Goal: Transaction & Acquisition: Purchase product/service

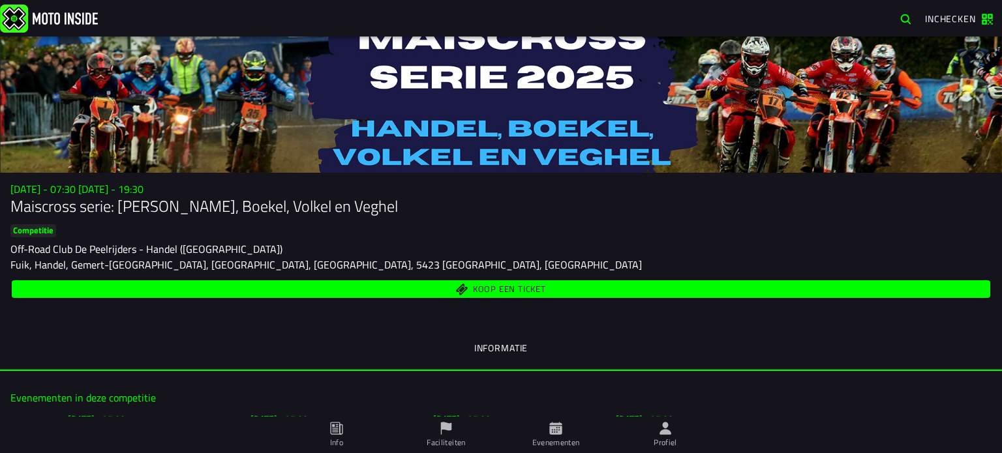
scroll to position [326, 0]
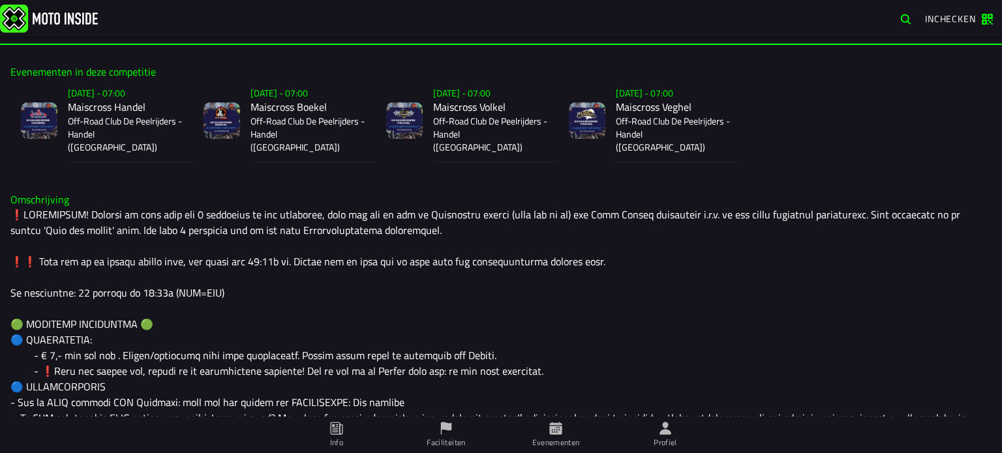
drag, startPoint x: 0, startPoint y: 0, endPoint x: 493, endPoint y: 1, distance: 493.0
click at [503, 11] on link at bounding box center [446, 18] width 893 height 28
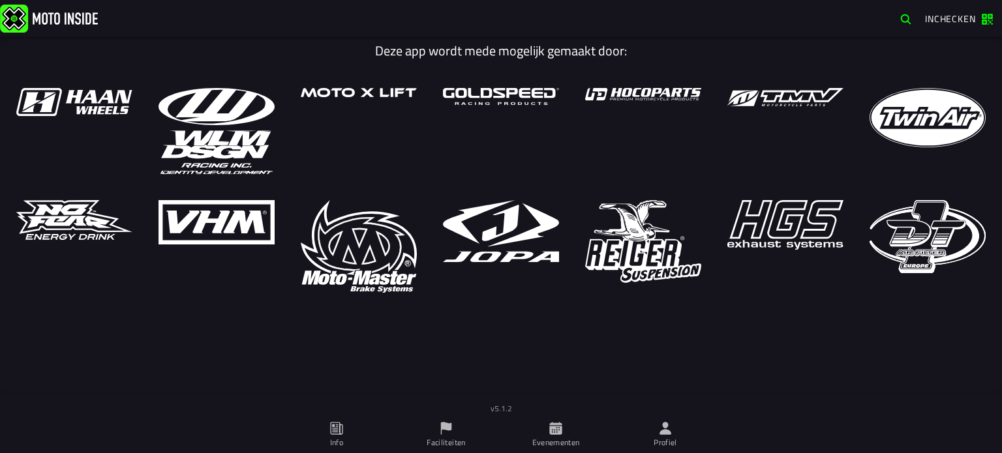
click at [556, 433] on icon at bounding box center [555, 428] width 12 height 12
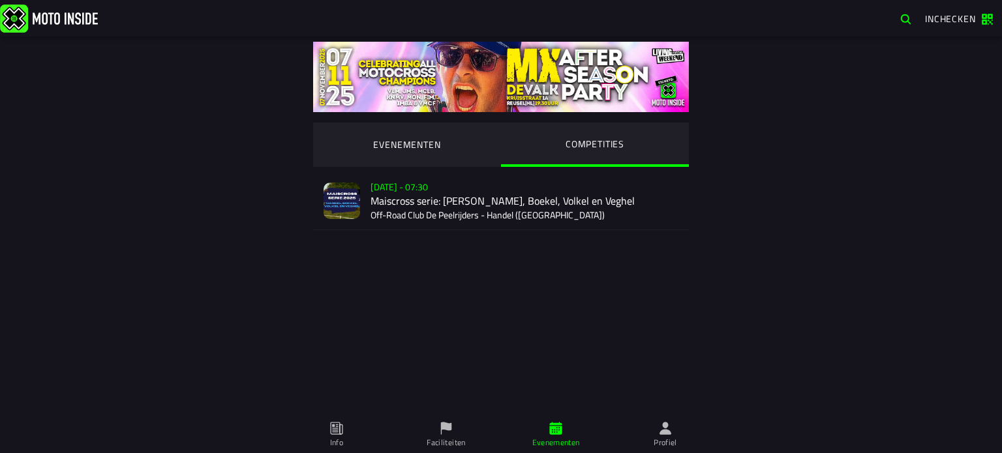
click at [571, 153] on ion-segment-button "COMPETITIES" at bounding box center [595, 145] width 188 height 44
click at [482, 216] on div "Verkoop nog niet gestart Su 2 Nov - 07:30 Maiscross serie: Handel, Boekel, Volk…" at bounding box center [524, 200] width 308 height 57
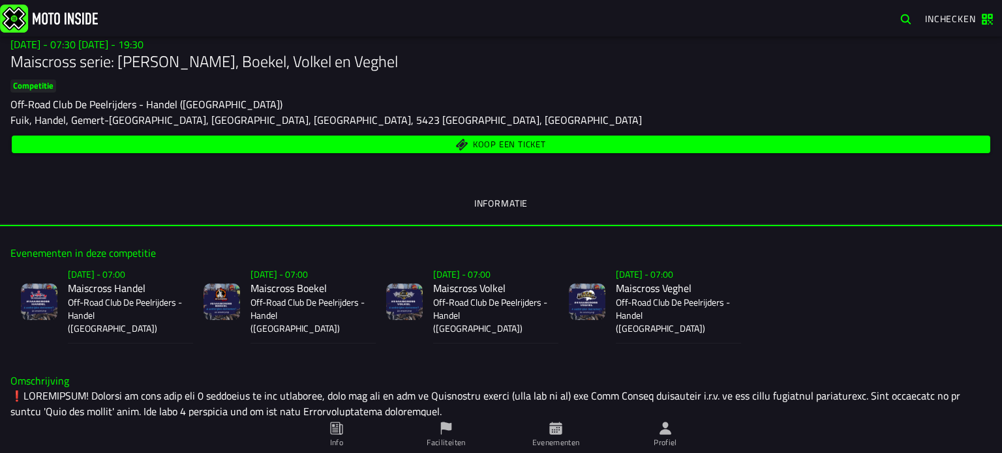
scroll to position [120, 0]
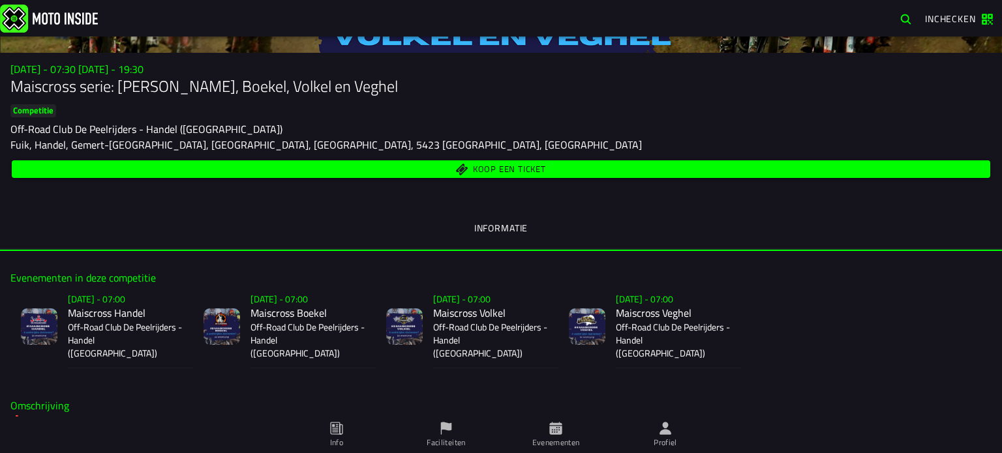
click at [482, 173] on span "Koop een ticket" at bounding box center [509, 169] width 73 height 8
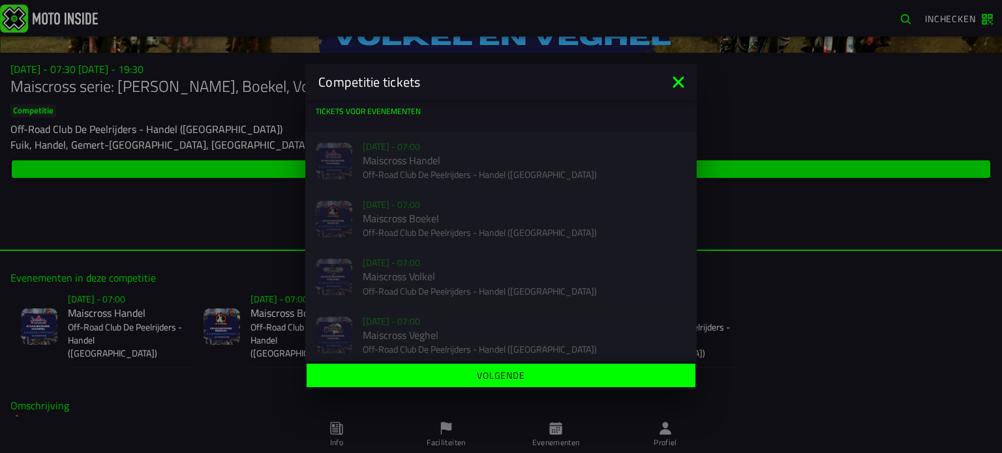
click at [487, 174] on div "Verkoop nog niet gestart Su 2 Nov - 07:00 Maiscross Handel Off-Road Club De Pee…" at bounding box center [500, 161] width 391 height 58
click at [516, 383] on button "Volgende" at bounding box center [500, 375] width 389 height 23
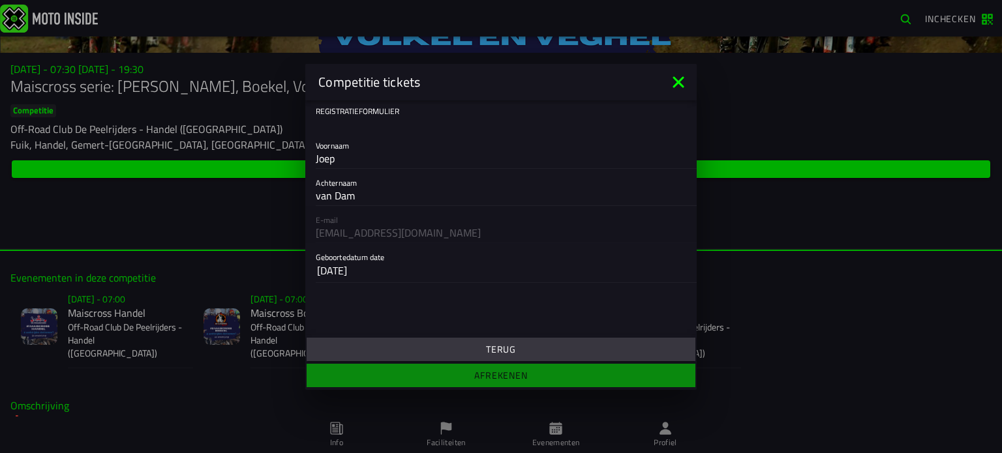
click at [677, 78] on icon at bounding box center [678, 82] width 21 height 21
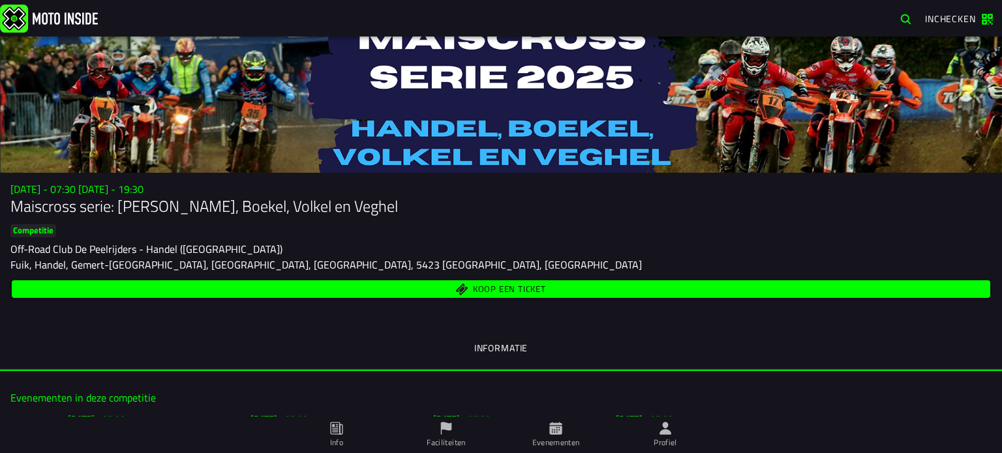
click at [528, 288] on span "Koop een ticket" at bounding box center [509, 289] width 73 height 8
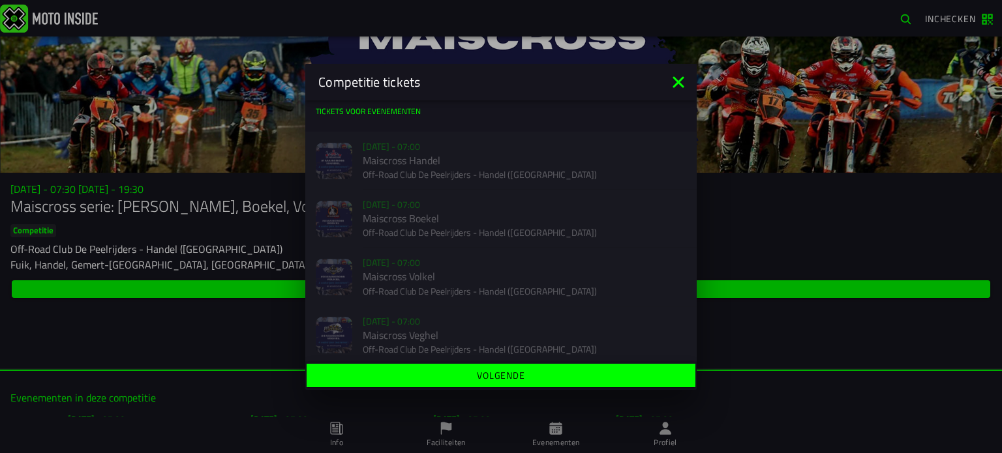
click at [673, 83] on icon at bounding box center [678, 82] width 21 height 21
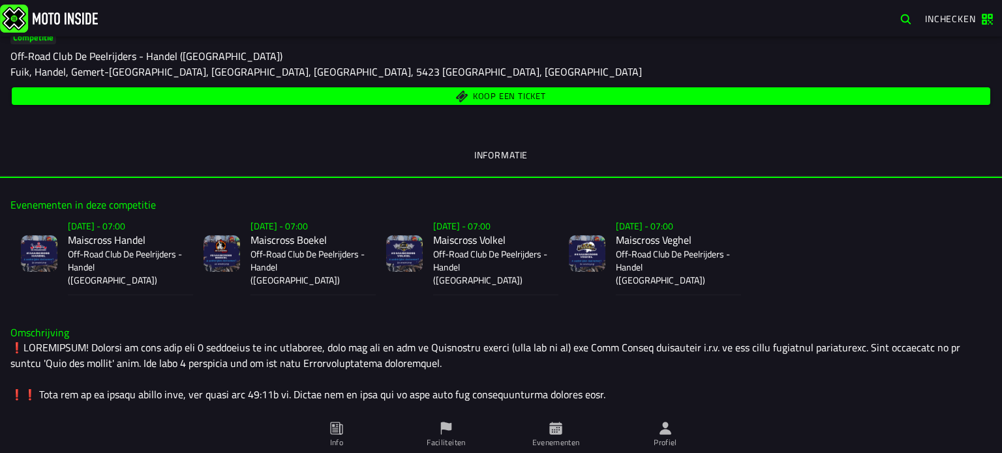
scroll to position [217, 0]
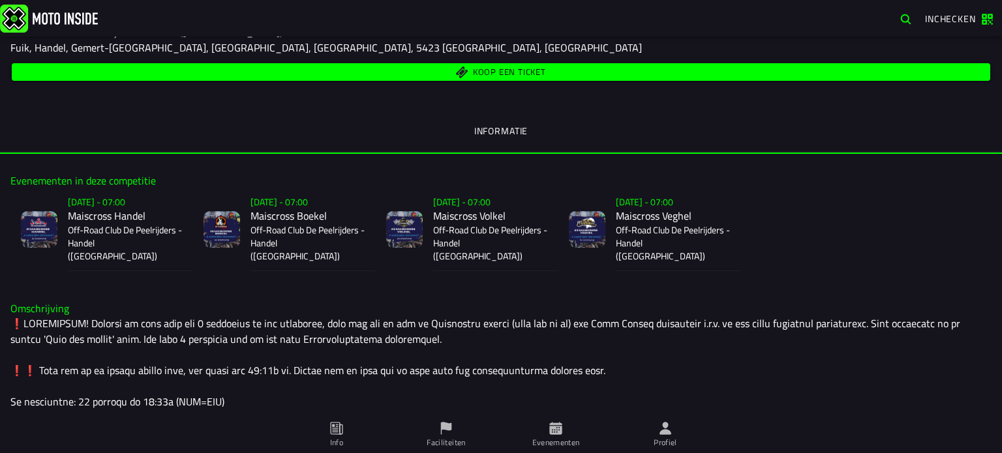
click at [664, 438] on ion-label "Profiel" at bounding box center [664, 443] width 23 height 12
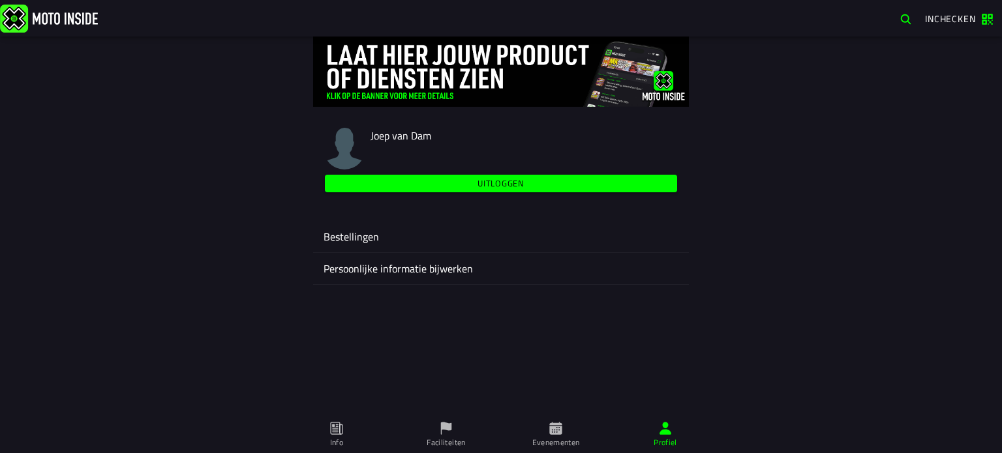
click at [395, 273] on ion-label "Persoonlijke informatie bijwerken" at bounding box center [500, 269] width 355 height 16
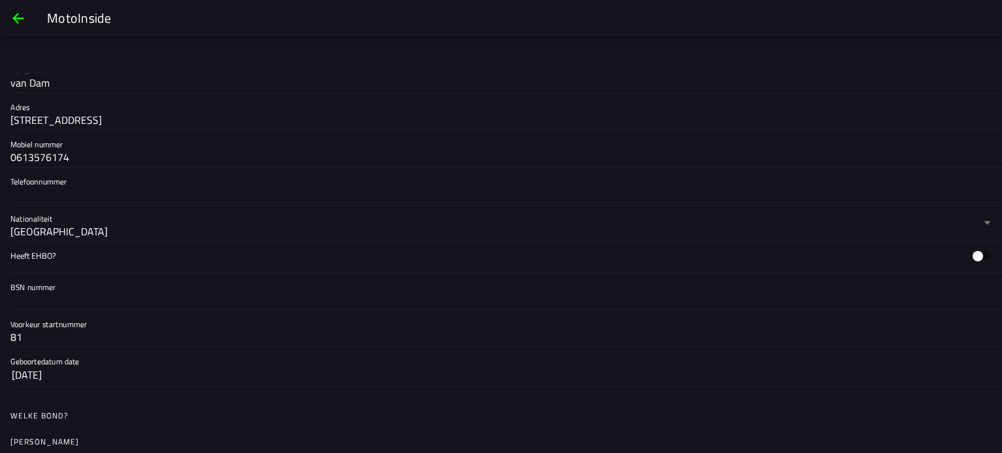
scroll to position [326, 0]
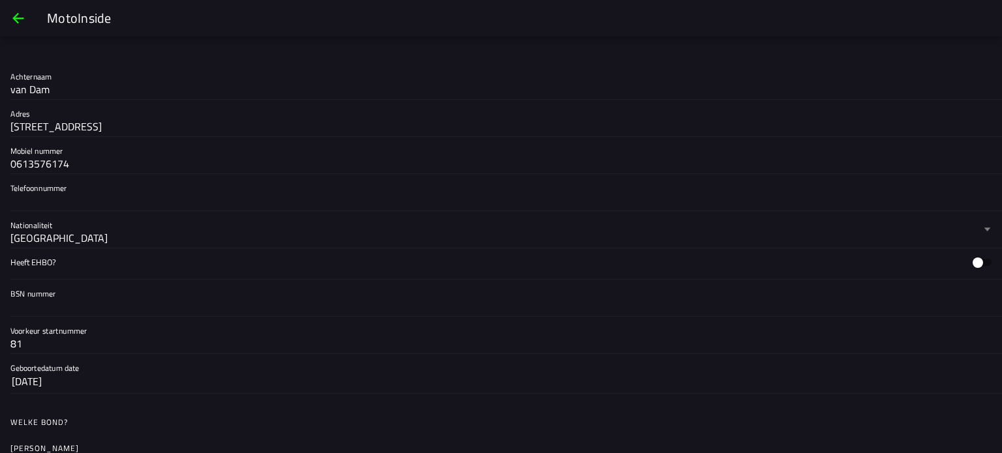
click at [23, 20] on span "back" at bounding box center [18, 18] width 16 height 31
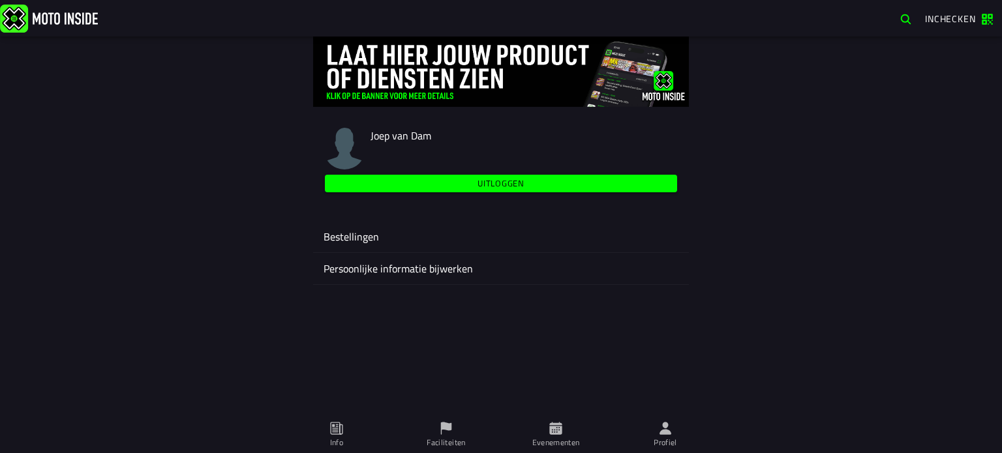
click at [364, 240] on ion-label "Bestellingen" at bounding box center [500, 237] width 355 height 16
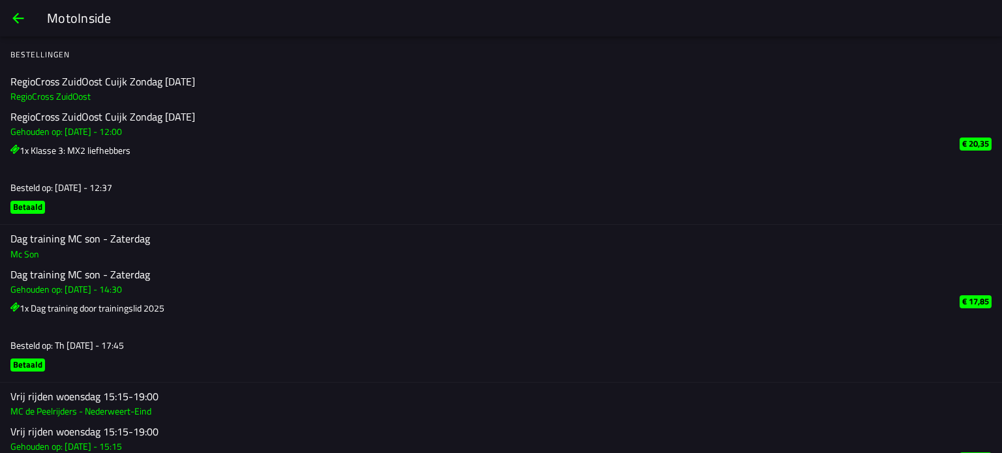
click at [10, 18] on span "back" at bounding box center [18, 18] width 16 height 31
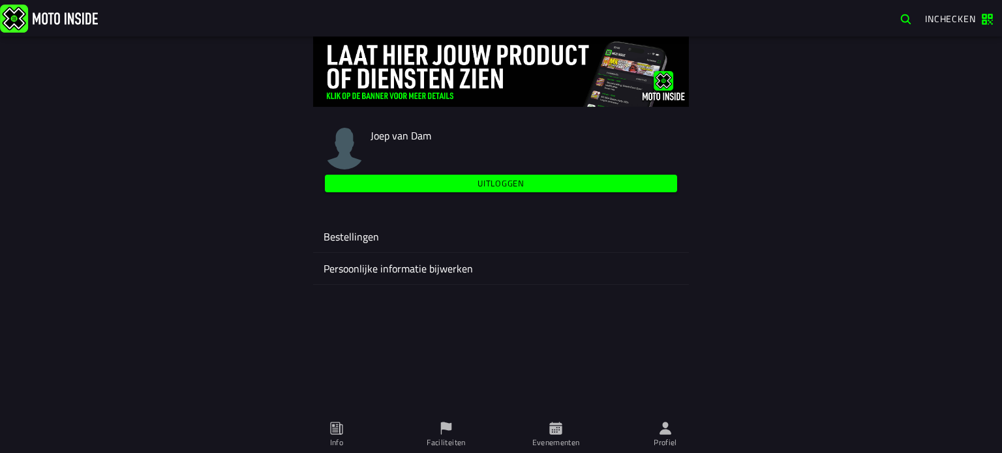
click at [548, 448] on ion-label "Evenementen" at bounding box center [556, 443] width 48 height 12
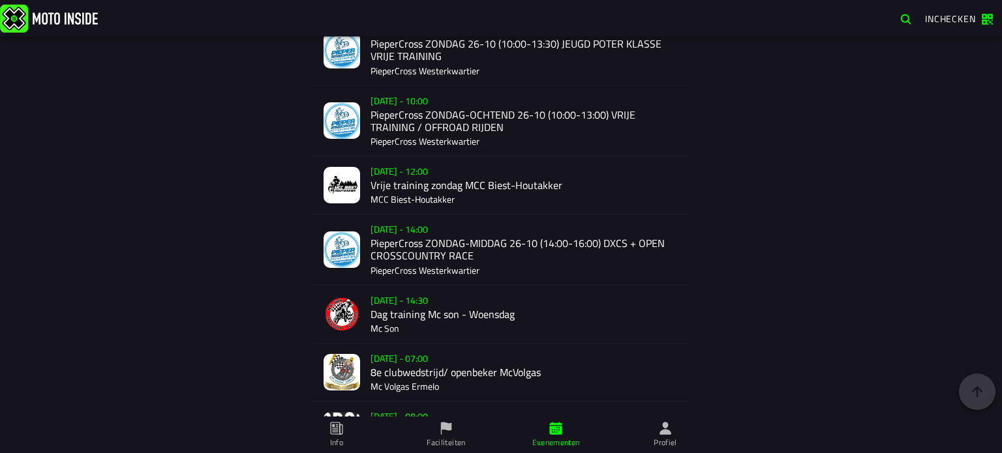
scroll to position [2192, 0]
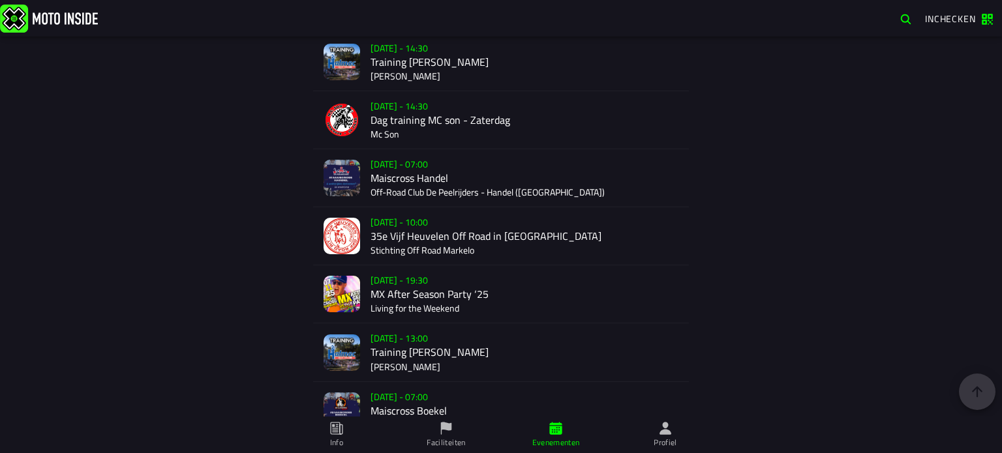
click at [494, 192] on div "Verkoop nog niet gestart Su 2 Nov - 07:00 Maiscross Handel Off-Road Club De Pee…" at bounding box center [524, 177] width 308 height 57
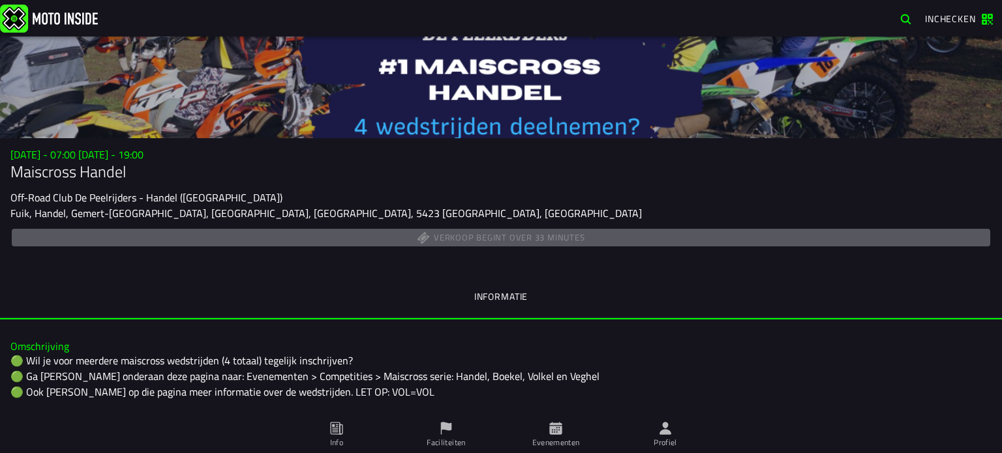
scroll to position [108, 0]
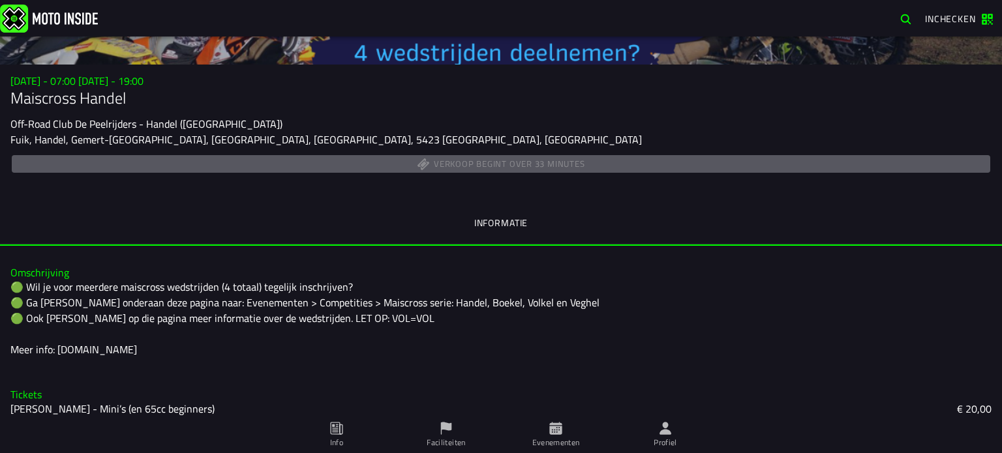
click at [493, 171] on div "Verkoop begint over 33 minutes" at bounding box center [500, 164] width 981 height 23
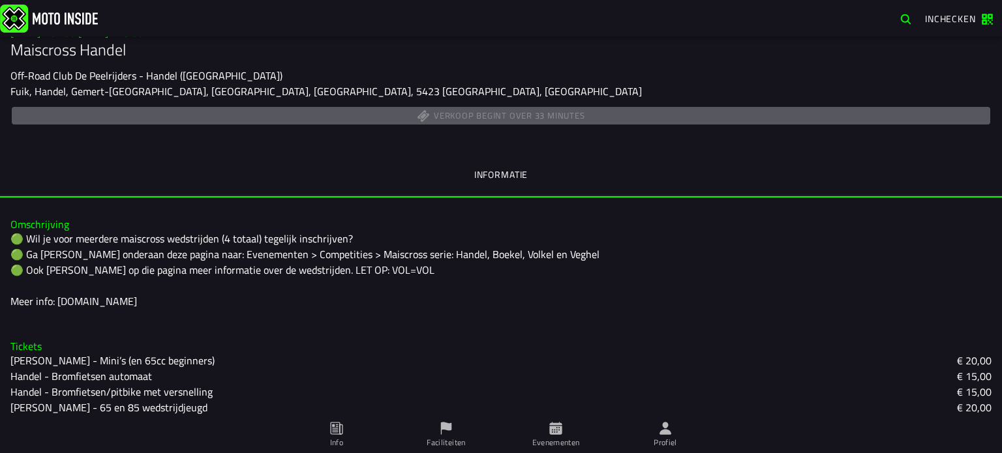
scroll to position [217, 0]
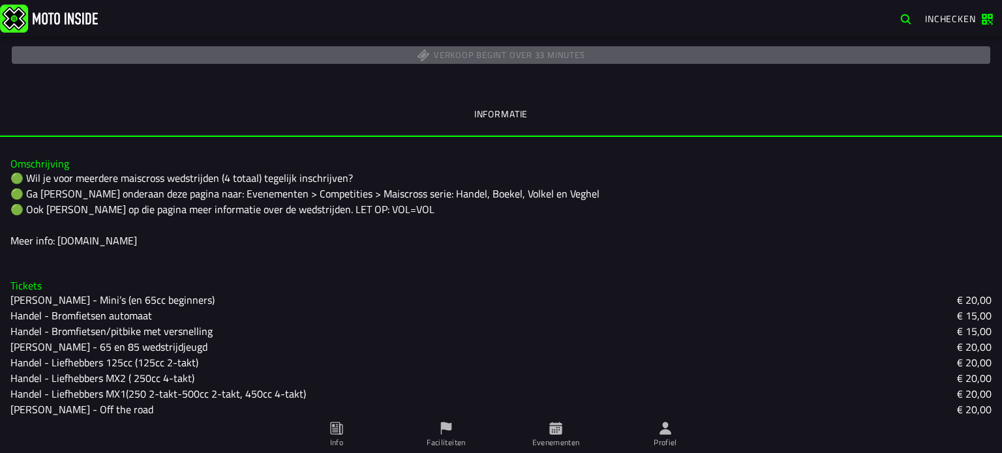
click at [0, 0] on slot "Handel - Liefhebbers MX2 ( 250cc 4-takt)" at bounding box center [0, 0] width 0 height 0
click at [0, 0] on slot "Handel - Liefhebbers MX1(250 2-takt-500cc 2-takt, 450cc 4-takt)" at bounding box center [0, 0] width 0 height 0
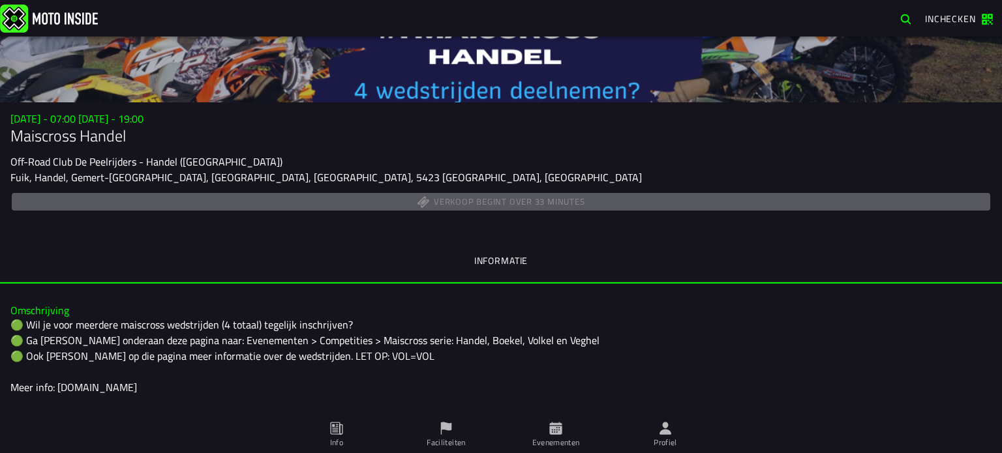
scroll to position [0, 0]
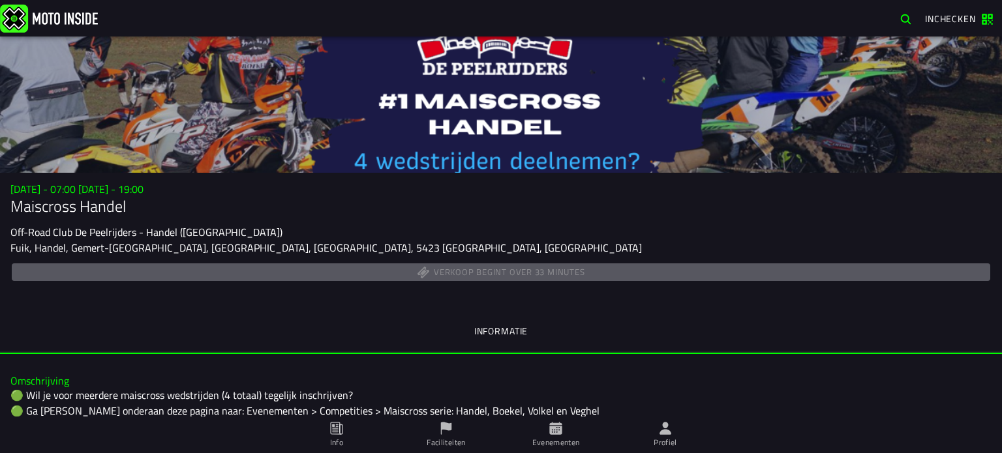
click at [545, 435] on span "Evenementen" at bounding box center [556, 435] width 94 height 37
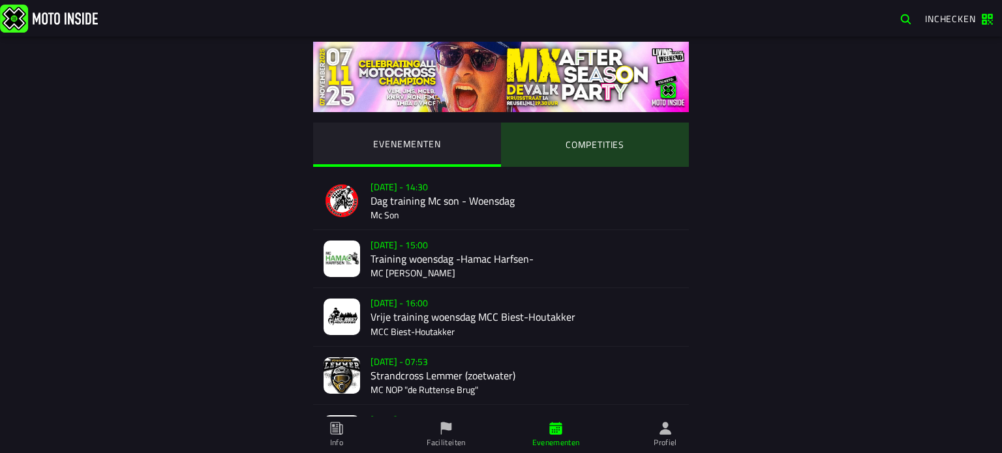
click at [586, 146] on ion-segment-button "COMPETITIES" at bounding box center [595, 145] width 188 height 44
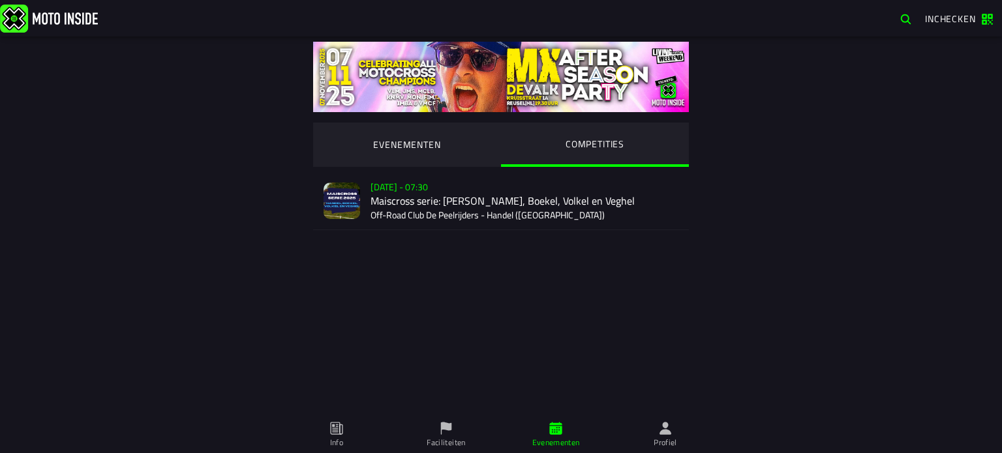
click at [517, 198] on div "Verkoop nog niet gestart Su 2 Nov - 07:30 Maiscross serie: Handel, Boekel, Volk…" at bounding box center [524, 200] width 308 height 57
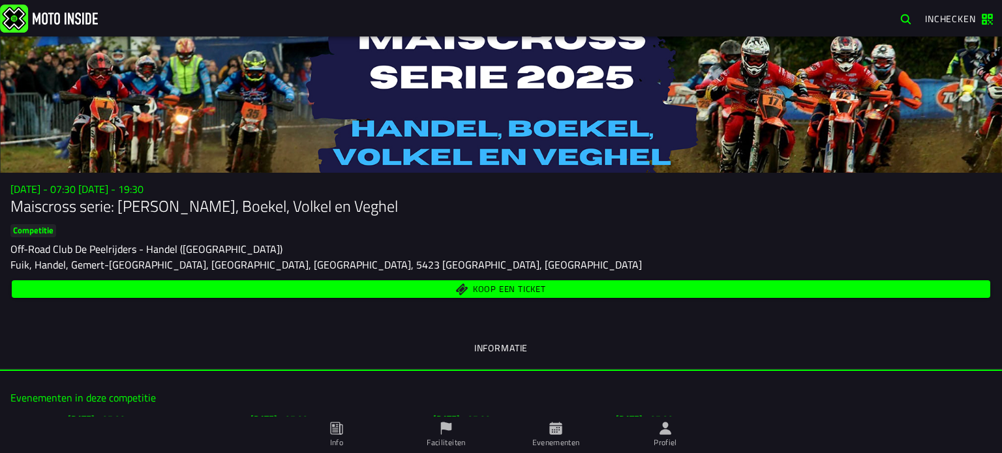
click at [490, 293] on span "Koop een ticket" at bounding box center [509, 289] width 73 height 8
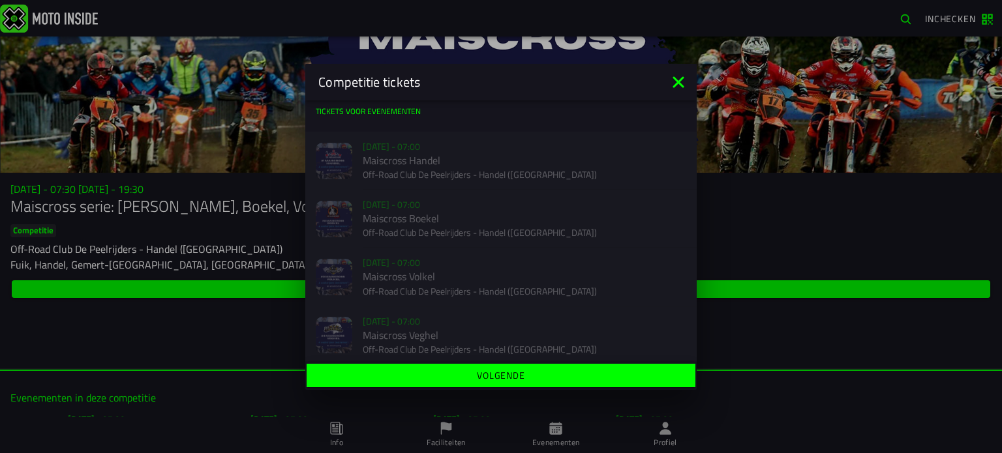
click at [691, 88] on div "Competitie tickets" at bounding box center [500, 82] width 391 height 37
click at [681, 76] on icon at bounding box center [678, 82] width 21 height 21
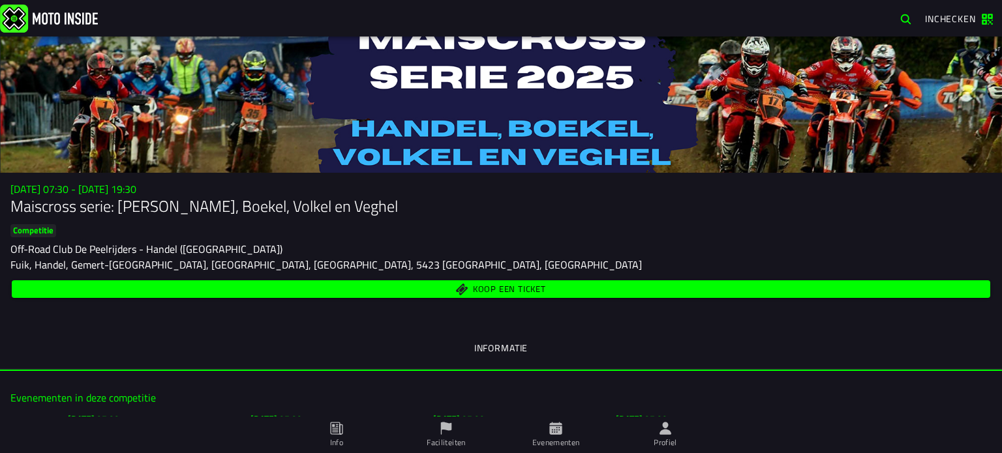
click at [475, 286] on span "Koop een ticket" at bounding box center [509, 289] width 73 height 8
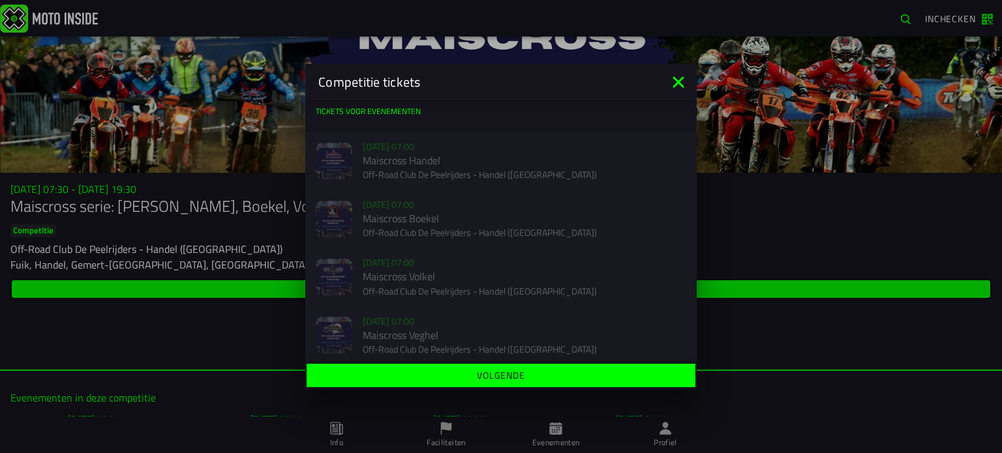
click at [676, 81] on icon at bounding box center [678, 82] width 21 height 21
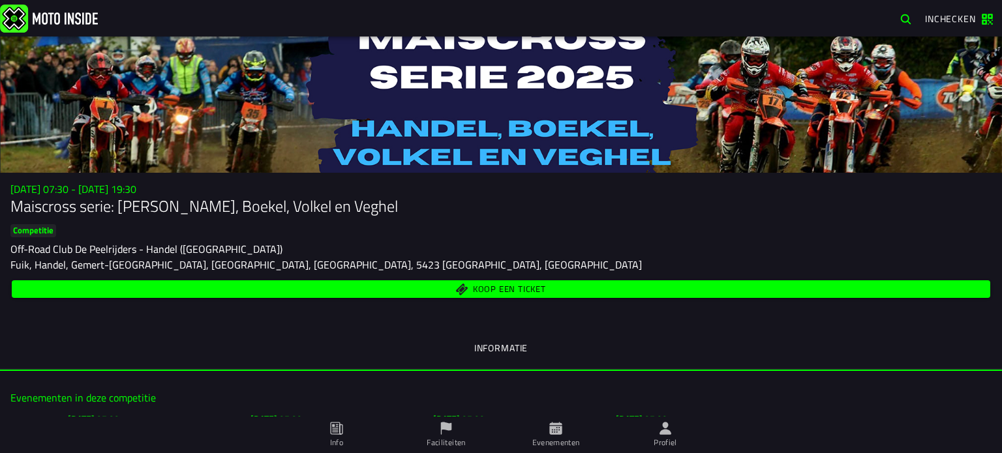
click at [604, 122] on div at bounding box center [501, 105] width 1002 height 136
click at [842, 283] on span "Koop een ticket" at bounding box center [501, 289] width 963 height 12
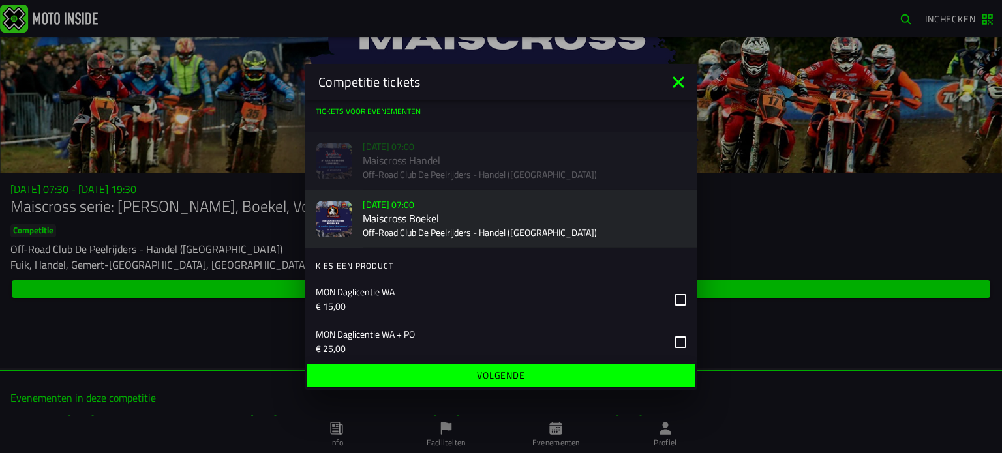
click at [564, 237] on p "Off-Road Club De Peelrijders - Handel ([GEOGRAPHIC_DATA])" at bounding box center [524, 232] width 323 height 13
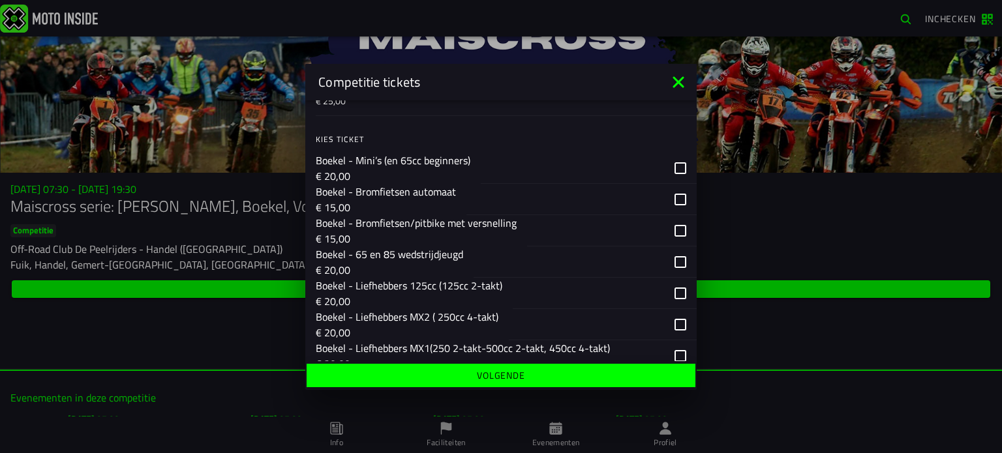
scroll to position [326, 0]
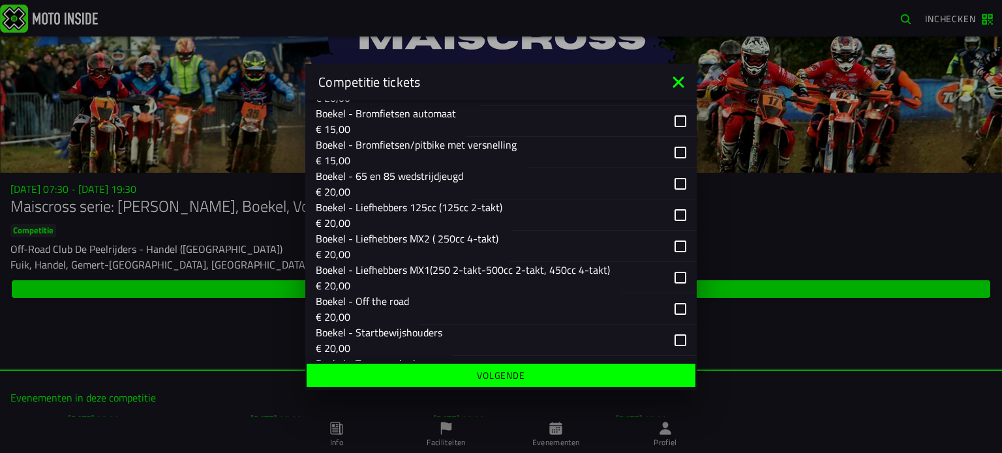
click at [665, 245] on div "button" at bounding box center [603, 246] width 188 height 31
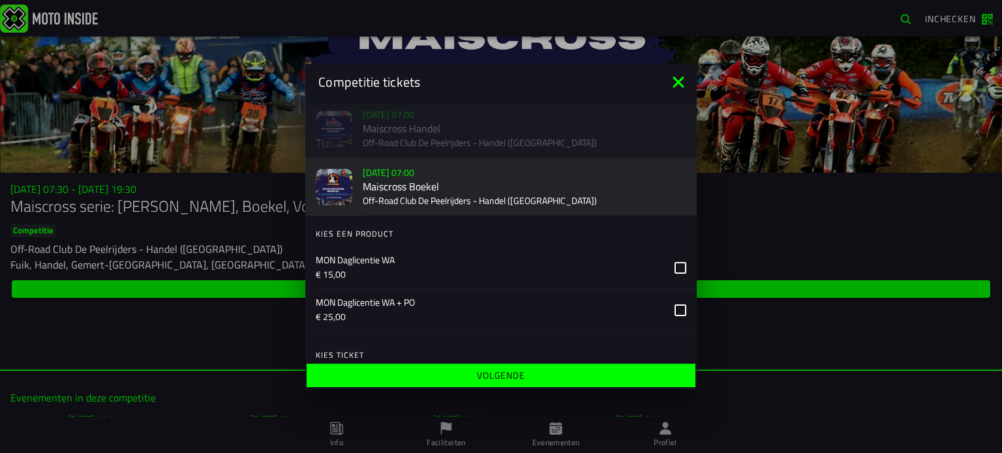
scroll to position [0, 0]
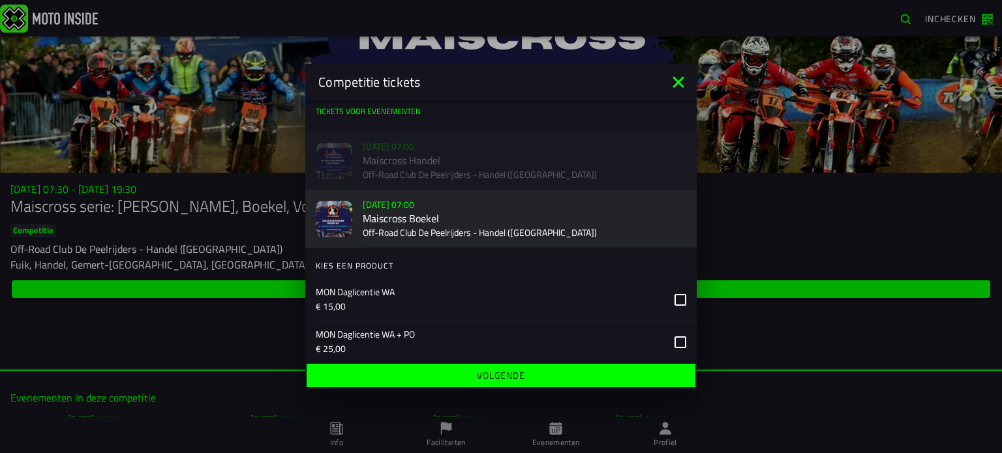
click at [673, 78] on icon at bounding box center [677, 81] width 11 height 11
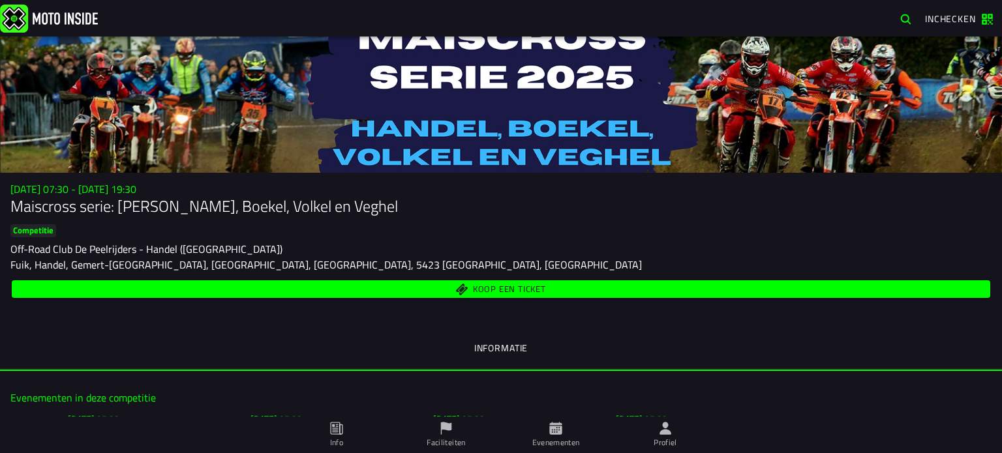
click at [563, 289] on span "Koop een ticket" at bounding box center [501, 289] width 963 height 12
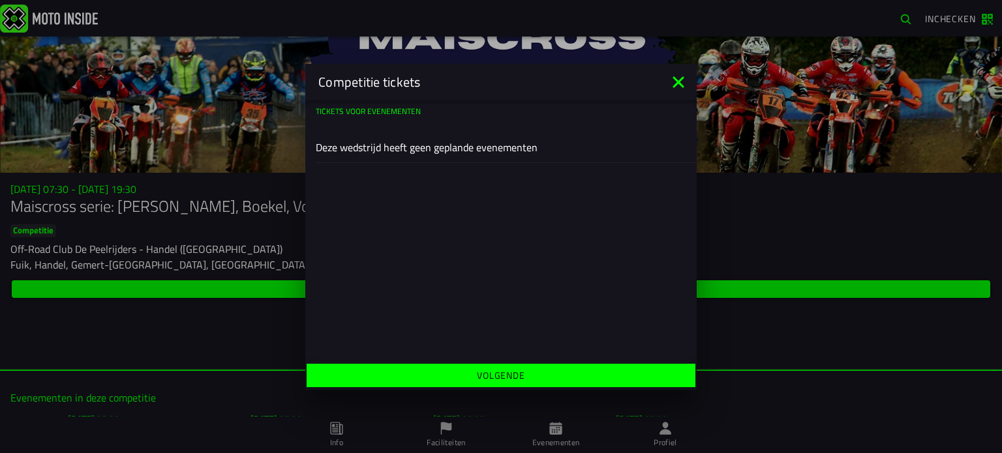
click at [674, 81] on icon at bounding box center [678, 82] width 21 height 21
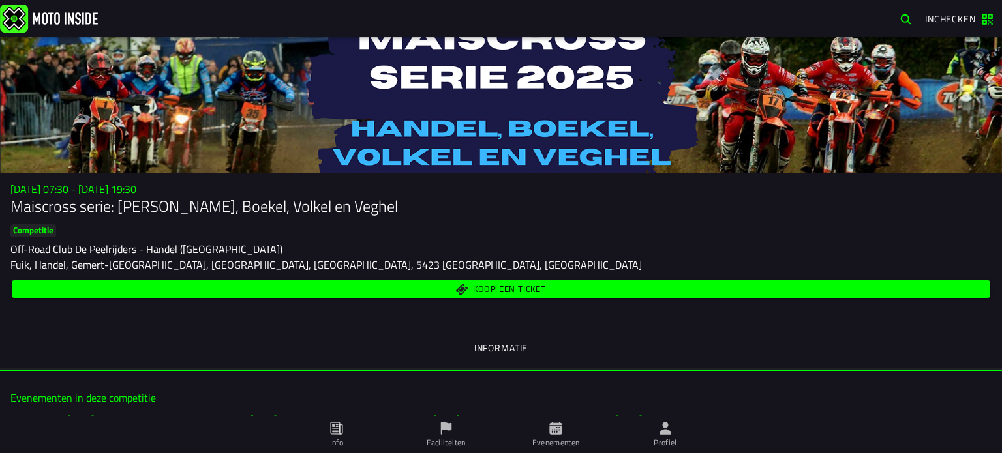
click at [565, 282] on button "Koop een ticket" at bounding box center [501, 289] width 978 height 18
click at [396, 286] on span "Koop een ticket" at bounding box center [501, 289] width 963 height 12
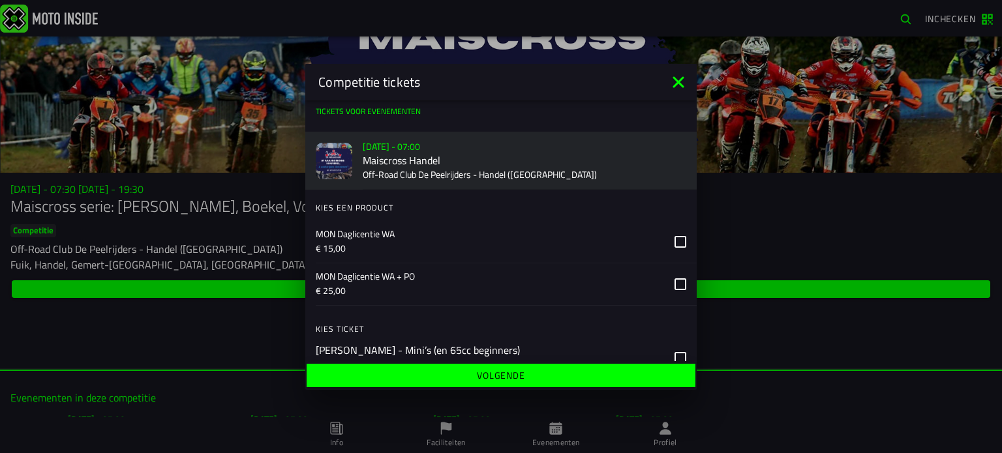
scroll to position [217, 0]
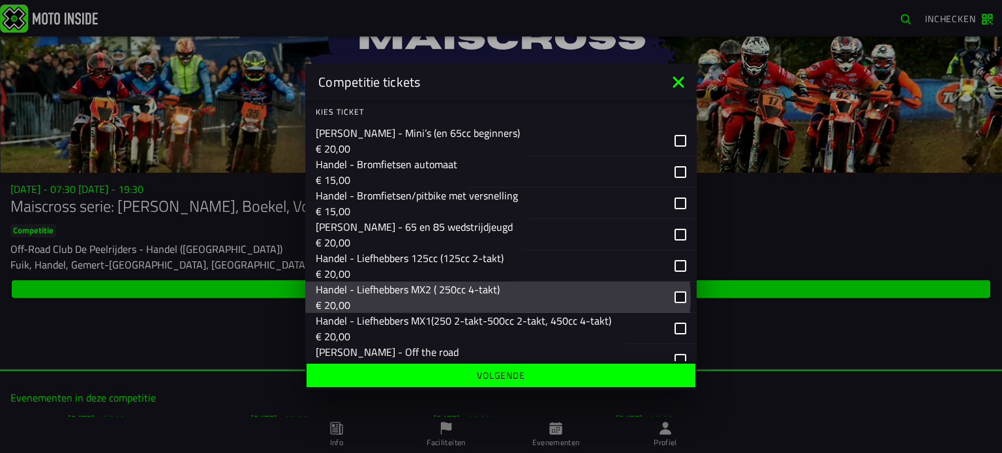
click at [669, 295] on div "button" at bounding box center [603, 297] width 187 height 31
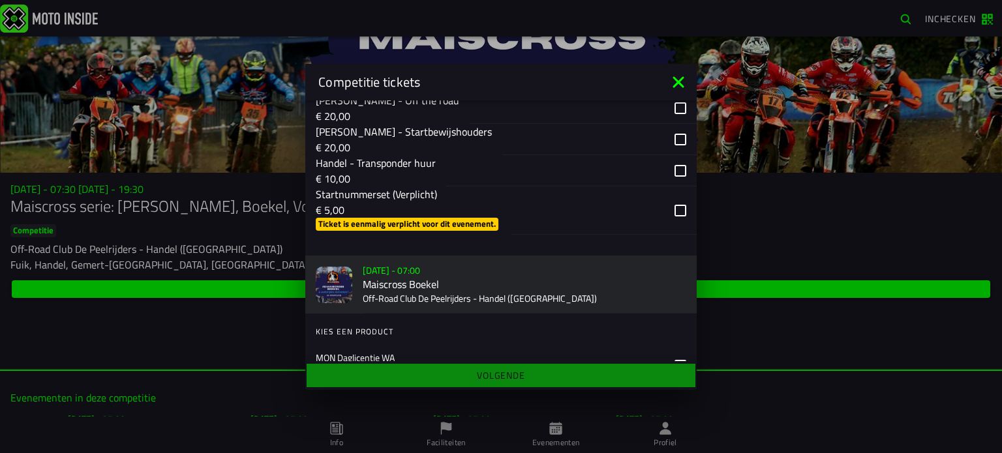
scroll to position [543, 0]
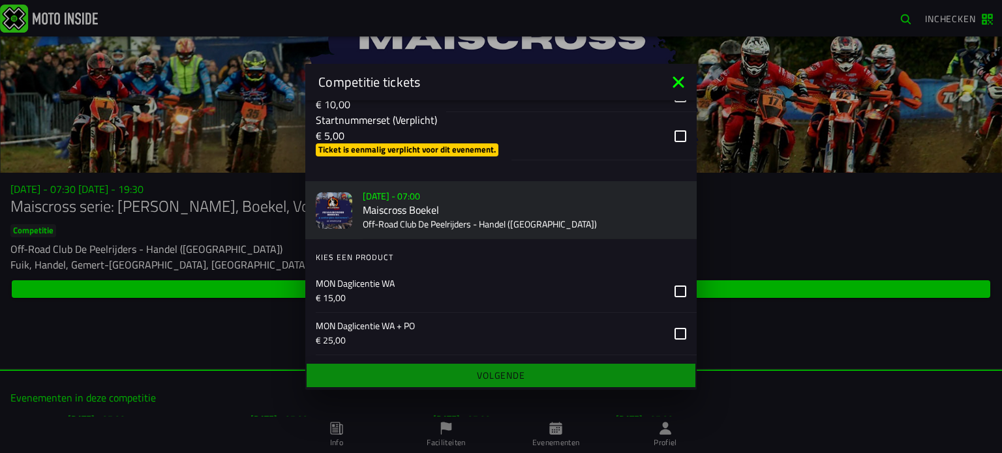
click at [675, 152] on div "button" at bounding box center [603, 136] width 185 height 48
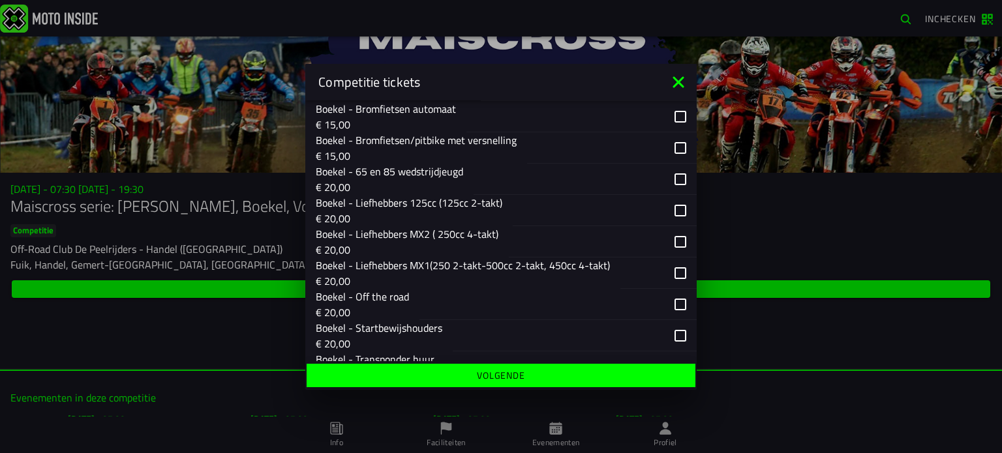
scroll to position [869, 0]
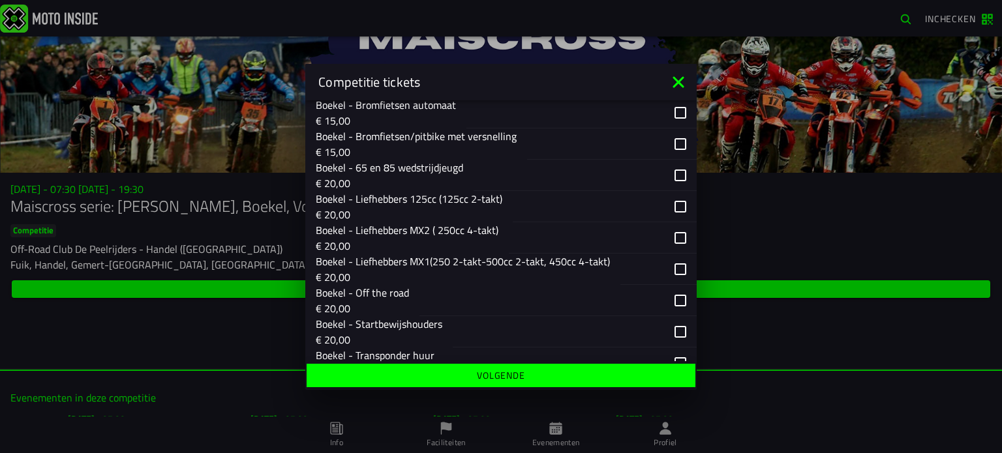
click at [668, 251] on div "button" at bounding box center [603, 237] width 188 height 31
click at [606, 372] on span "Volgende" at bounding box center [500, 375] width 368 height 9
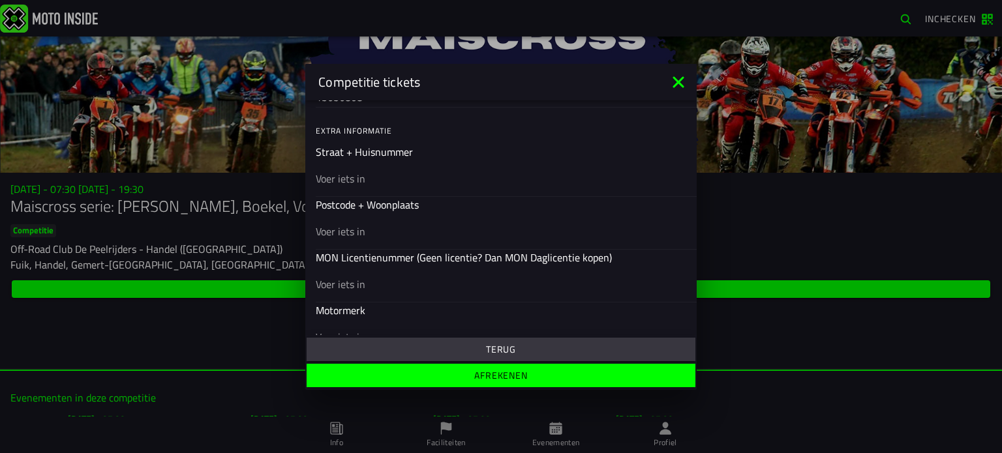
scroll to position [434, 0]
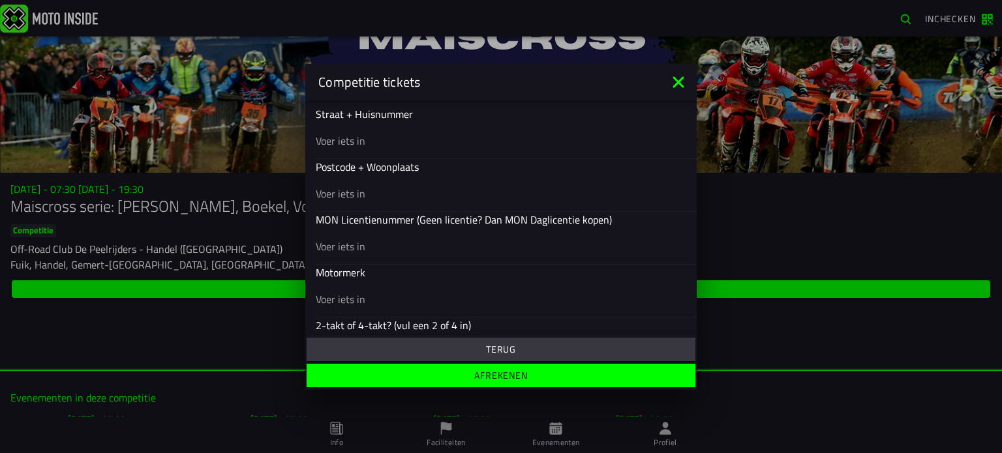
click at [678, 80] on icon at bounding box center [677, 81] width 11 height 11
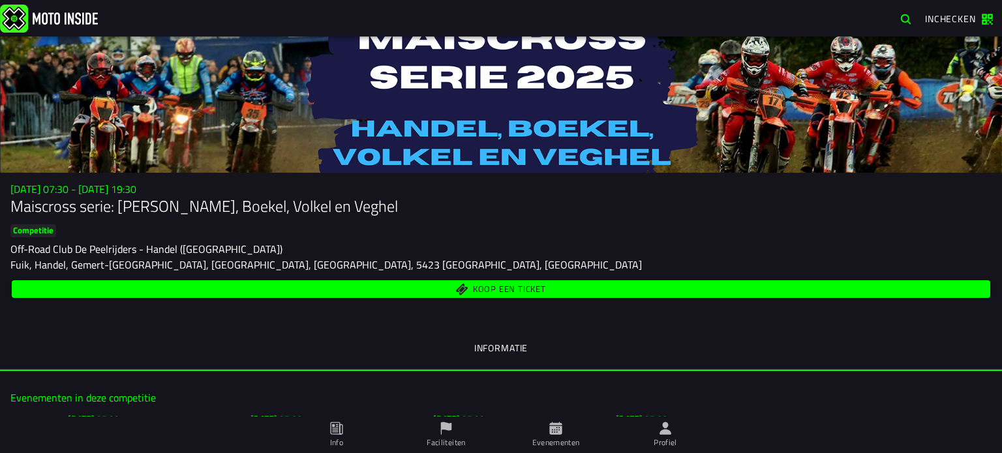
click at [473, 285] on span "Koop een ticket" at bounding box center [509, 289] width 73 height 8
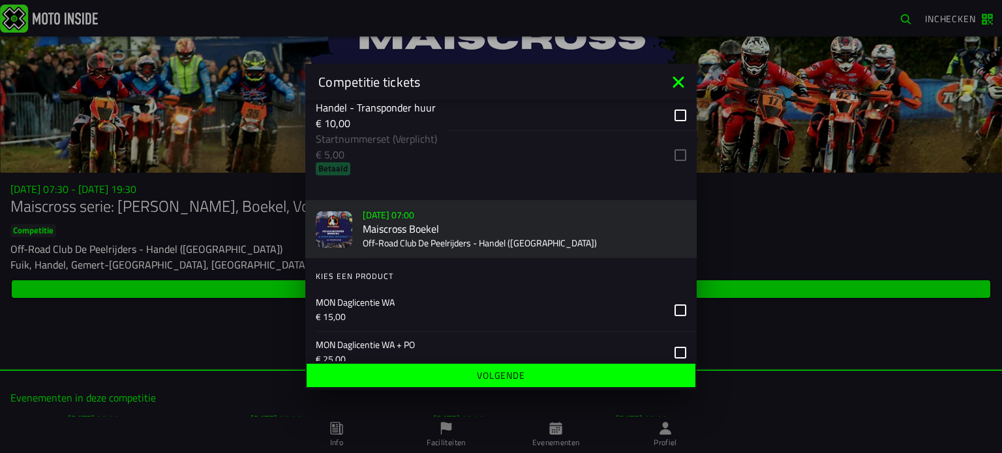
scroll to position [434, 0]
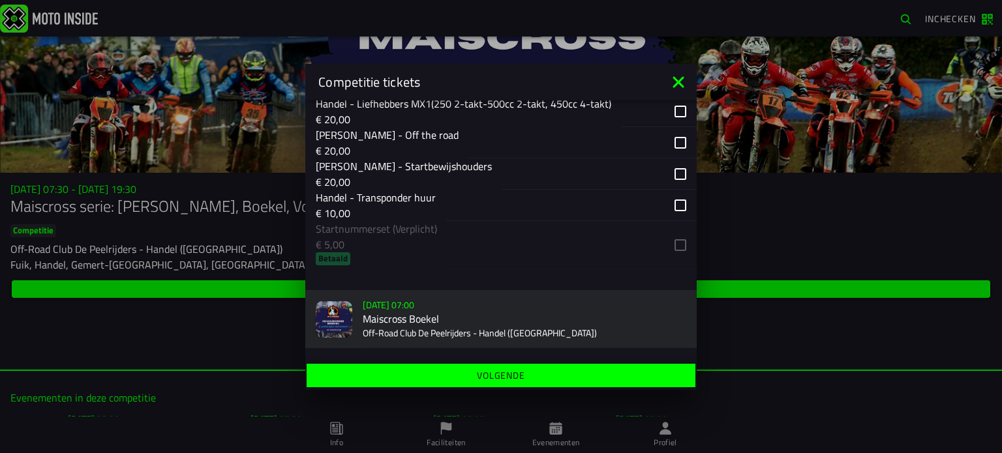
click at [674, 76] on icon at bounding box center [677, 81] width 11 height 11
